Goal: Information Seeking & Learning: Find contact information

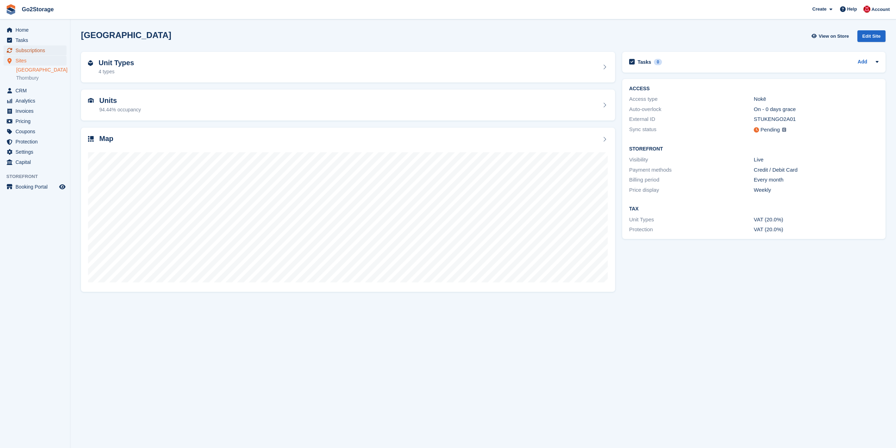
click at [51, 55] on span "Subscriptions" at bounding box center [36, 50] width 42 height 10
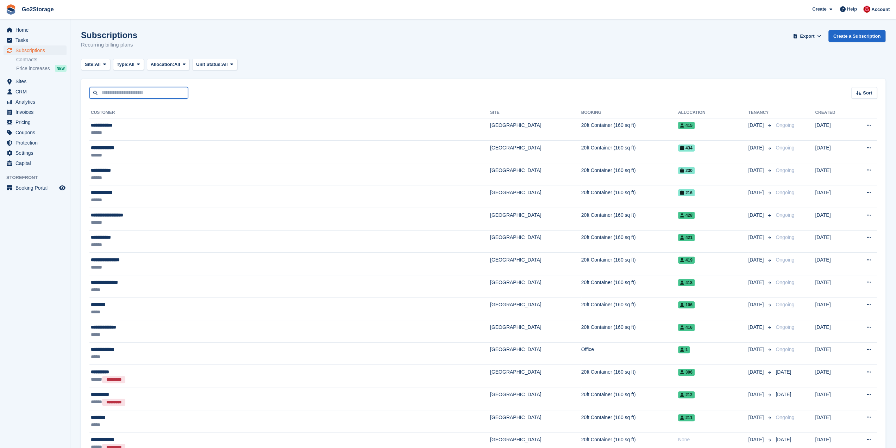
click at [127, 94] on input "text" at bounding box center [138, 93] width 99 height 12
type input "****"
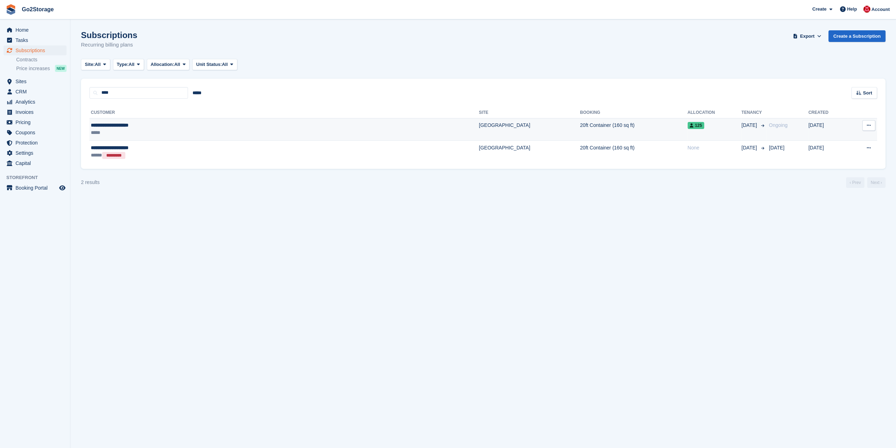
click at [194, 126] on div "**********" at bounding box center [189, 125] width 196 height 7
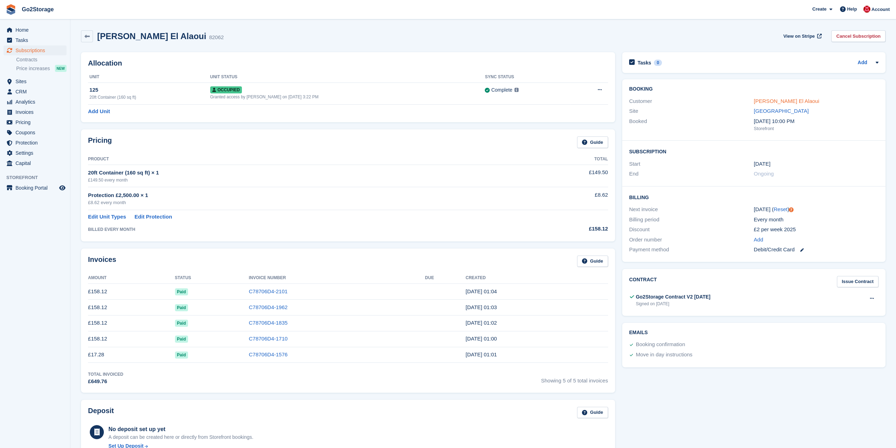
click at [782, 99] on link "Alya Chafai El Alaoui" at bounding box center [787, 101] width 66 height 6
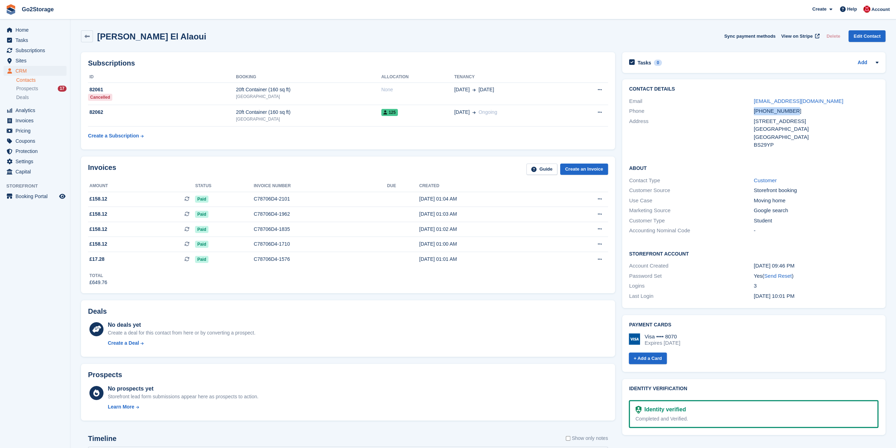
drag, startPoint x: 799, startPoint y: 110, endPoint x: 755, endPoint y: 113, distance: 44.2
click at [755, 113] on div "+447500545273" at bounding box center [816, 111] width 125 height 8
copy div "+447500545273"
click at [37, 27] on span "Home" at bounding box center [36, 30] width 42 height 10
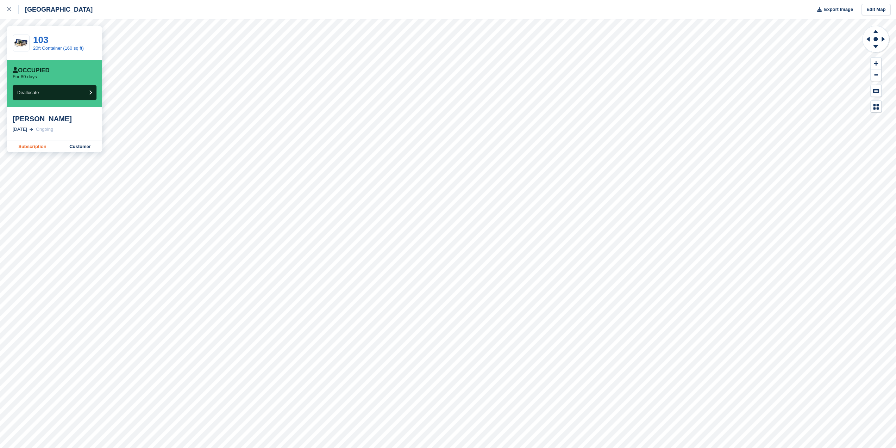
click at [39, 150] on link "Subscription" at bounding box center [32, 146] width 51 height 11
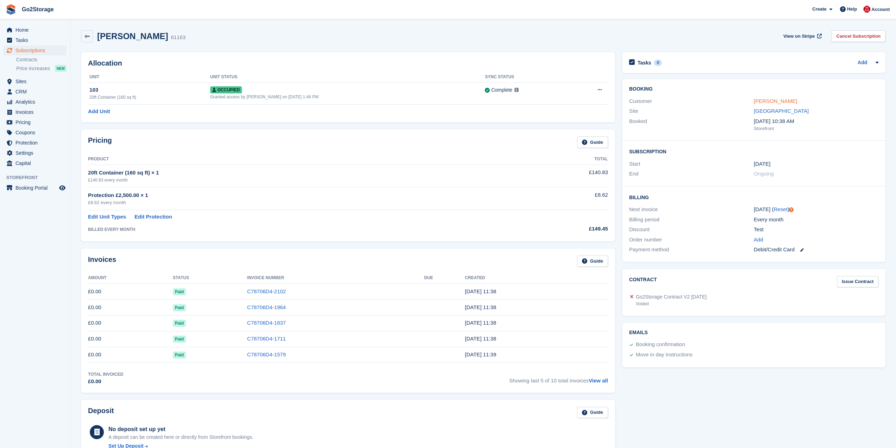
click at [775, 99] on link "[PERSON_NAME]" at bounding box center [775, 101] width 43 height 6
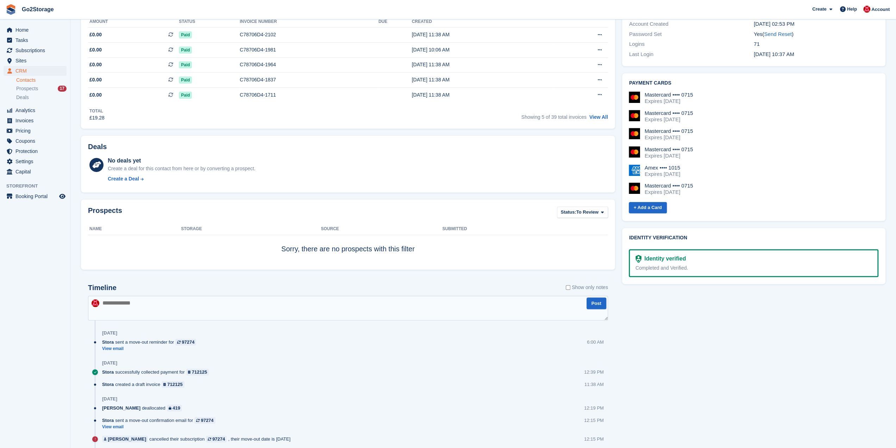
scroll to position [317, 0]
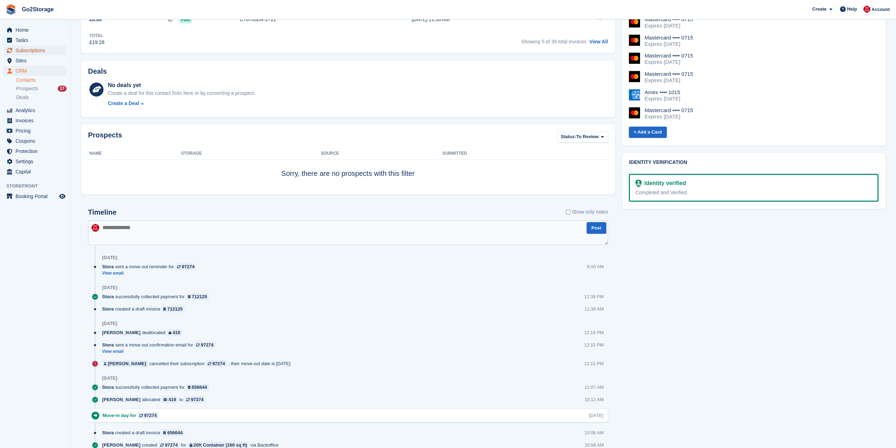
click at [24, 50] on span "Subscriptions" at bounding box center [36, 50] width 42 height 10
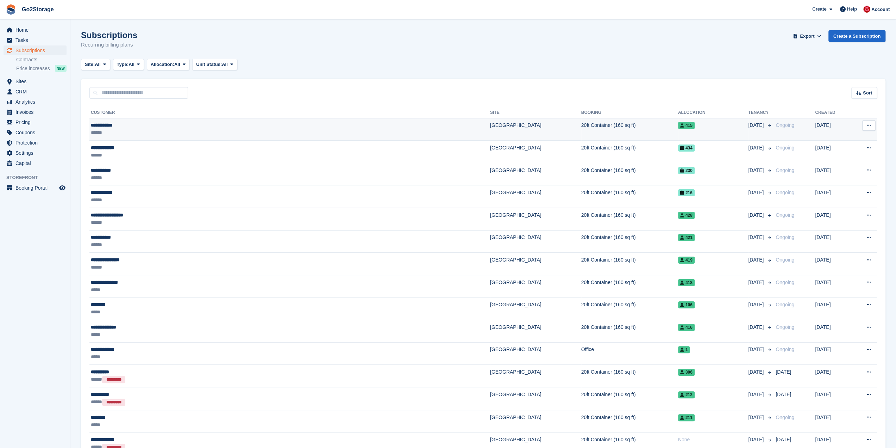
click at [223, 120] on td "**********" at bounding box center [289, 129] width 401 height 23
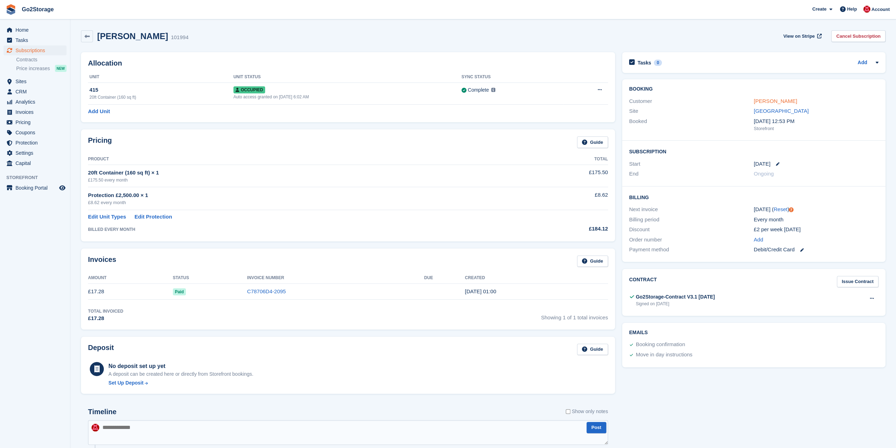
click at [773, 101] on link "[PERSON_NAME]" at bounding box center [775, 101] width 43 height 6
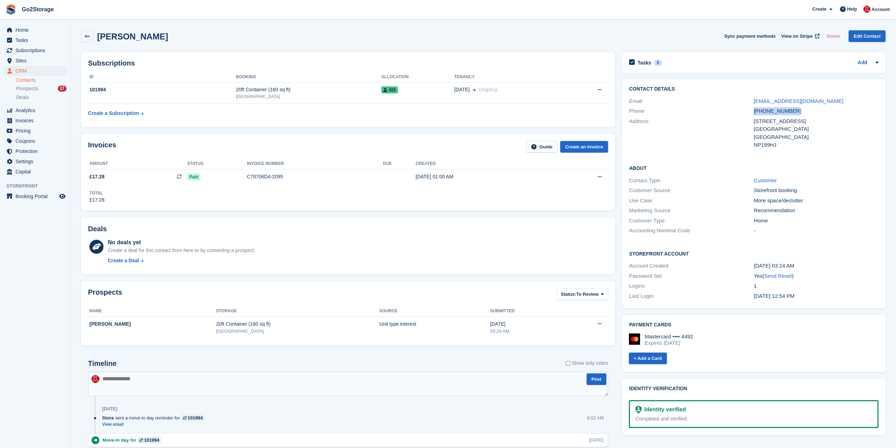
drag, startPoint x: 796, startPoint y: 111, endPoint x: 753, endPoint y: 111, distance: 43.3
click at [753, 111] on div "Phone [PHONE_NUMBER]" at bounding box center [753, 111] width 249 height 10
copy div "[PHONE_NUMBER]"
